Goal: Find specific page/section: Find specific page/section

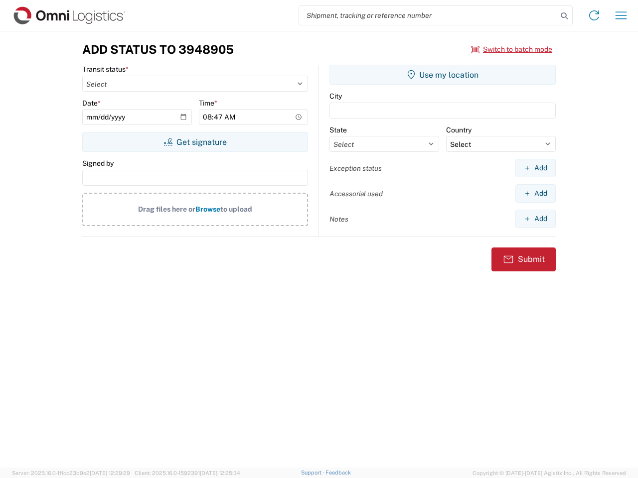
click at [428, 15] on input "search" at bounding box center [428, 15] width 258 height 19
click at [564, 16] on icon at bounding box center [564, 16] width 14 height 14
click at [594, 15] on icon at bounding box center [594, 15] width 16 height 16
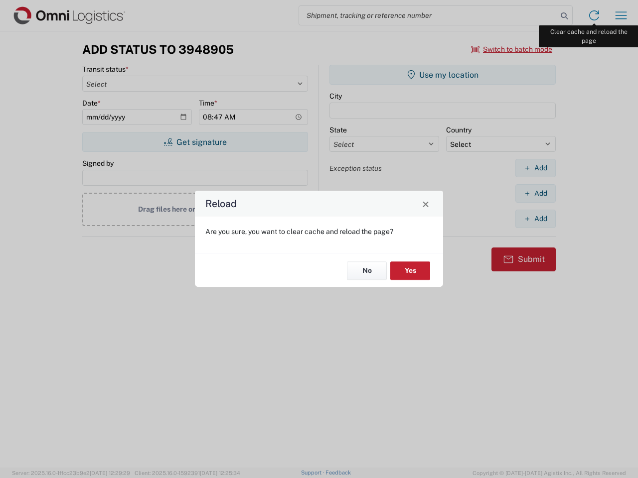
click at [621, 15] on div "Reload Are you sure, you want to clear cache and reload the page? No Yes" at bounding box center [319, 239] width 638 height 478
click at [512, 49] on div "Reload Are you sure, you want to clear cache and reload the page? No Yes" at bounding box center [319, 239] width 638 height 478
click at [195, 142] on div "Reload Are you sure, you want to clear cache and reload the page? No Yes" at bounding box center [319, 239] width 638 height 478
click at [443, 75] on div "Reload Are you sure, you want to clear cache and reload the page? No Yes" at bounding box center [319, 239] width 638 height 478
click at [535, 168] on div "Reload Are you sure, you want to clear cache and reload the page? No Yes" at bounding box center [319, 239] width 638 height 478
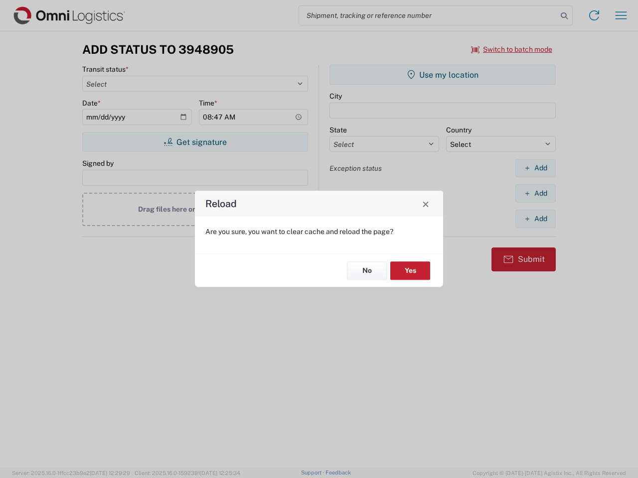
click at [535, 193] on div "Reload Are you sure, you want to clear cache and reload the page? No Yes" at bounding box center [319, 239] width 638 height 478
click at [535, 219] on div "Reload Are you sure, you want to clear cache and reload the page? No Yes" at bounding box center [319, 239] width 638 height 478
